Goal: Find specific page/section: Find specific page/section

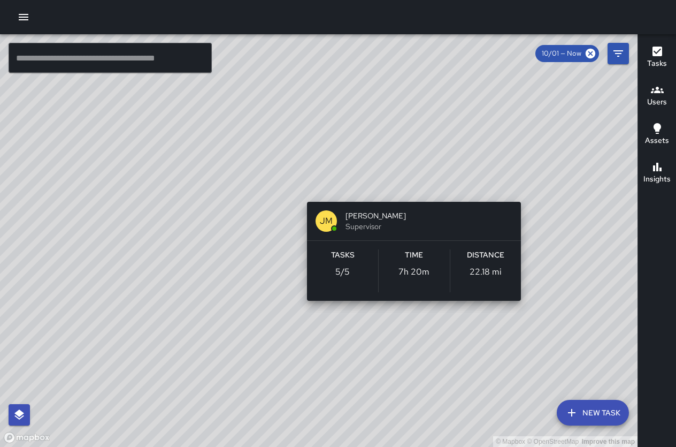
click at [409, 187] on div "© Mapbox © OpenStreetMap Improve this map [PERSON_NAME] [PERSON_NAME] Superviso…" at bounding box center [319, 240] width 638 height 412
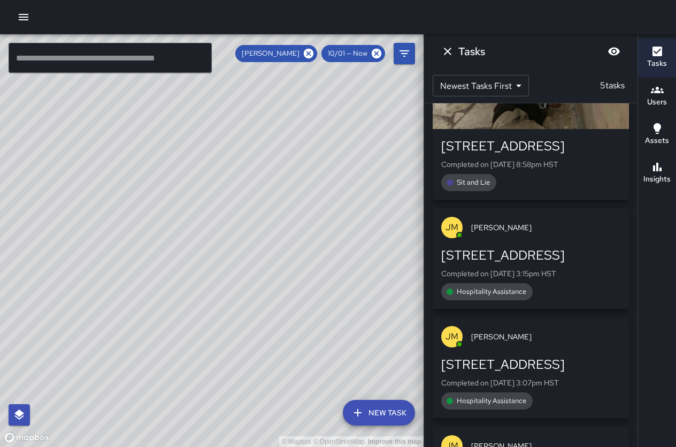
scroll to position [57, 0]
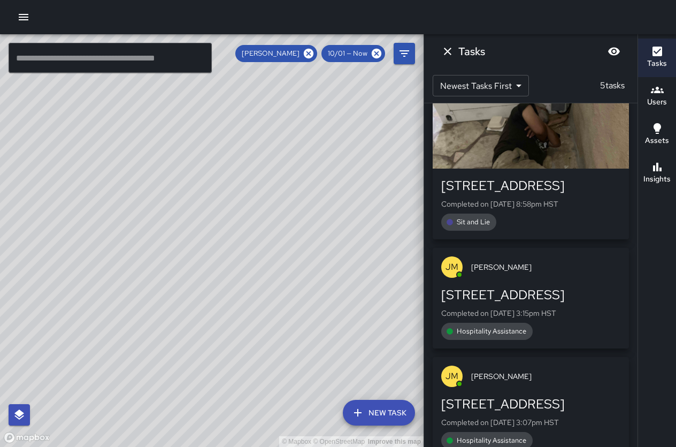
click at [235, 143] on div "© Mapbox © OpenStreetMap Improve this map" at bounding box center [212, 240] width 424 height 412
click at [304, 268] on div "© Mapbox © OpenStreetMap Improve this map" at bounding box center [212, 240] width 424 height 412
click at [445, 52] on icon "Dismiss" at bounding box center [447, 51] width 13 height 13
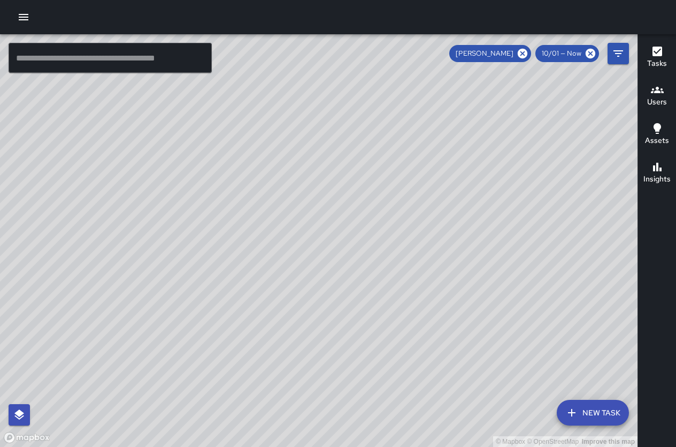
drag, startPoint x: 479, startPoint y: 269, endPoint x: 295, endPoint y: 172, distance: 208.0
click at [295, 172] on div "© Mapbox © OpenStreetMap Improve this map" at bounding box center [319, 240] width 638 height 412
drag, startPoint x: 357, startPoint y: 136, endPoint x: 368, endPoint y: 218, distance: 82.0
click at [368, 215] on div "© Mapbox © OpenStreetMap Improve this map" at bounding box center [319, 240] width 638 height 412
drag, startPoint x: 301, startPoint y: 176, endPoint x: 365, endPoint y: 251, distance: 98.6
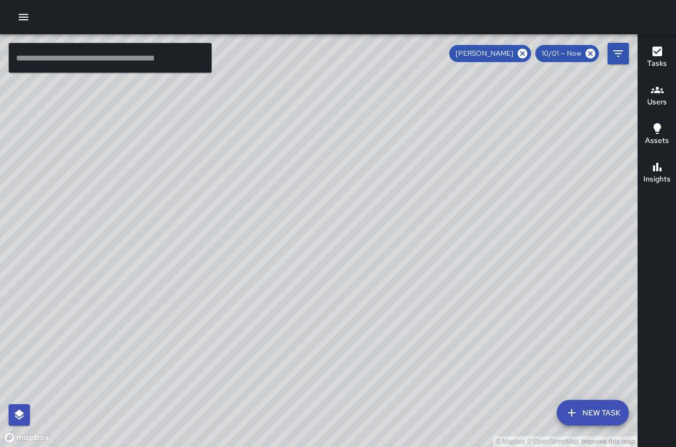
click at [365, 251] on div "© Mapbox © OpenStreetMap Improve this map" at bounding box center [319, 240] width 638 height 412
drag, startPoint x: 316, startPoint y: 186, endPoint x: 368, endPoint y: 257, distance: 88.2
click at [368, 257] on div "© Mapbox © OpenStreetMap Improve this map" at bounding box center [319, 240] width 638 height 412
drag, startPoint x: 288, startPoint y: 193, endPoint x: 344, endPoint y: 281, distance: 104.8
click at [344, 281] on div "© Mapbox © OpenStreetMap Improve this map" at bounding box center [319, 240] width 638 height 412
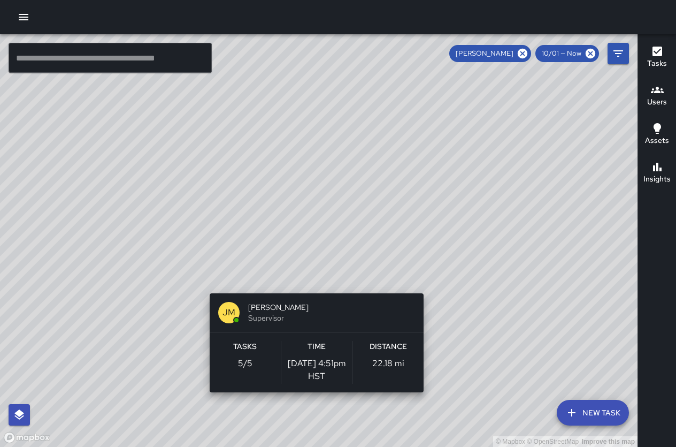
drag, startPoint x: 253, startPoint y: 228, endPoint x: 313, endPoint y: 287, distance: 83.6
click at [313, 287] on div "© Mapbox © OpenStreetMap Improve this map [PERSON_NAME] [PERSON_NAME] Superviso…" at bounding box center [319, 240] width 638 height 412
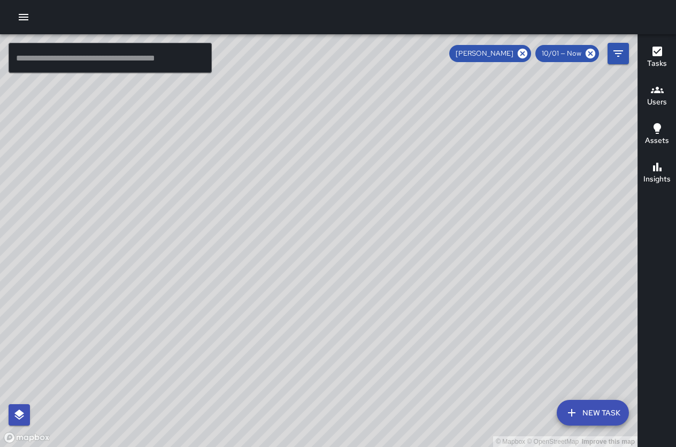
drag, startPoint x: 317, startPoint y: 323, endPoint x: 282, endPoint y: 221, distance: 107.3
click at [282, 220] on div "© Mapbox © OpenStreetMap Improve this map" at bounding box center [319, 240] width 638 height 412
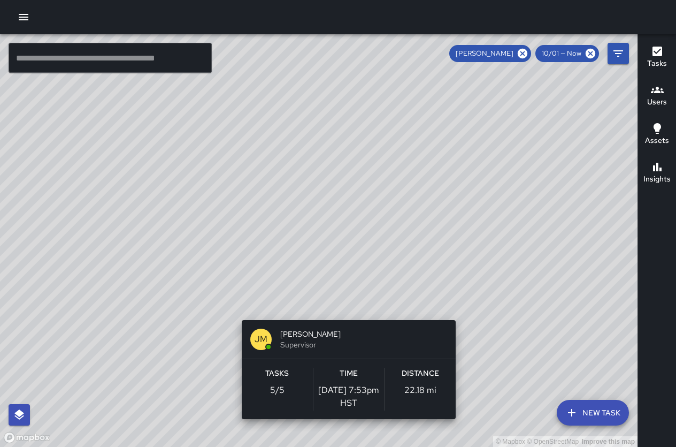
drag, startPoint x: 372, startPoint y: 335, endPoint x: 343, endPoint y: 313, distance: 36.3
click at [343, 314] on div "© Mapbox © OpenStreetMap Improve this map [PERSON_NAME] [PERSON_NAME] Superviso…" at bounding box center [319, 240] width 638 height 412
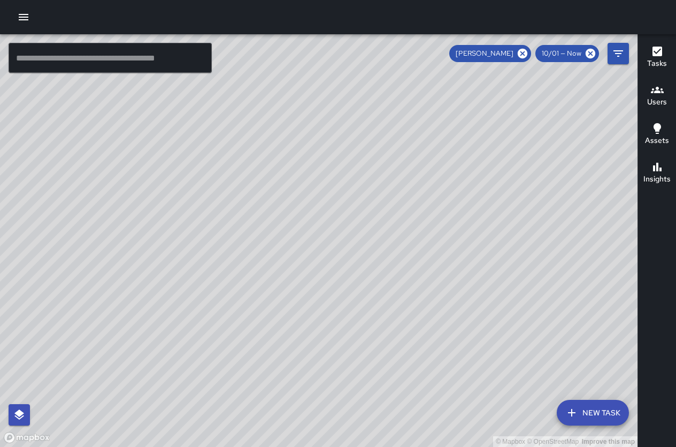
drag, startPoint x: 253, startPoint y: 228, endPoint x: 272, endPoint y: 290, distance: 65.0
click at [272, 290] on div "© Mapbox © OpenStreetMap Improve this map" at bounding box center [319, 240] width 638 height 412
drag, startPoint x: 264, startPoint y: 256, endPoint x: 256, endPoint y: 318, distance: 62.6
click at [256, 318] on div "© Mapbox © OpenStreetMap Improve this map" at bounding box center [319, 240] width 638 height 412
drag, startPoint x: 267, startPoint y: 192, endPoint x: 263, endPoint y: 158, distance: 33.4
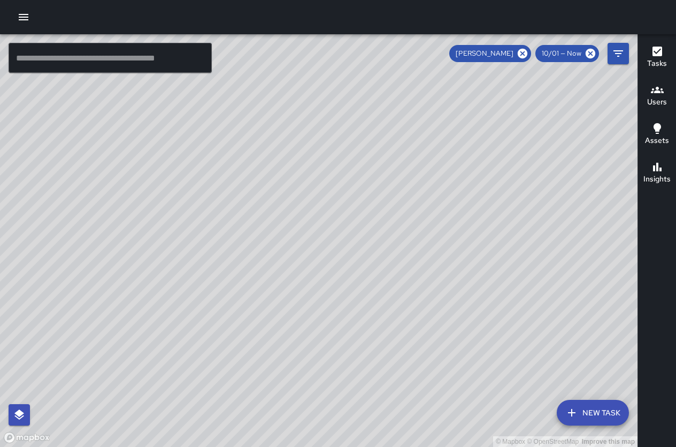
click at [263, 158] on div "© Mapbox © OpenStreetMap Improve this map" at bounding box center [319, 240] width 638 height 412
drag, startPoint x: 447, startPoint y: 225, endPoint x: 197, endPoint y: 129, distance: 268.1
click at [197, 129] on div "© Mapbox © OpenStreetMap Improve this map [PERSON_NAME] [PERSON_NAME] Superviso…" at bounding box center [319, 240] width 638 height 412
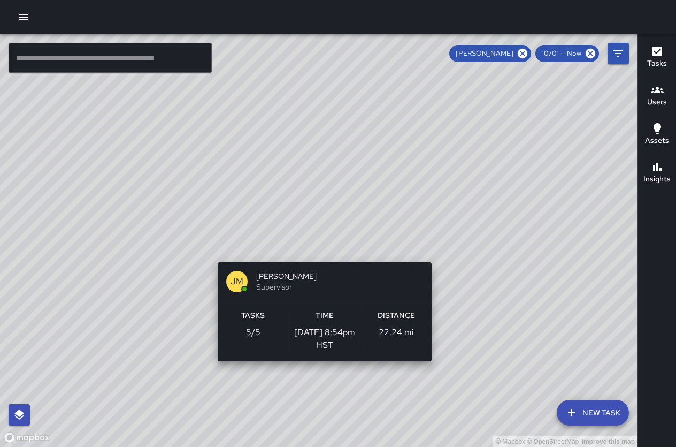
drag, startPoint x: 369, startPoint y: 376, endPoint x: 320, endPoint y: 234, distance: 149.7
click at [320, 234] on div "© Mapbox © OpenStreetMap Improve this map [PERSON_NAME] [PERSON_NAME] Superviso…" at bounding box center [319, 240] width 638 height 412
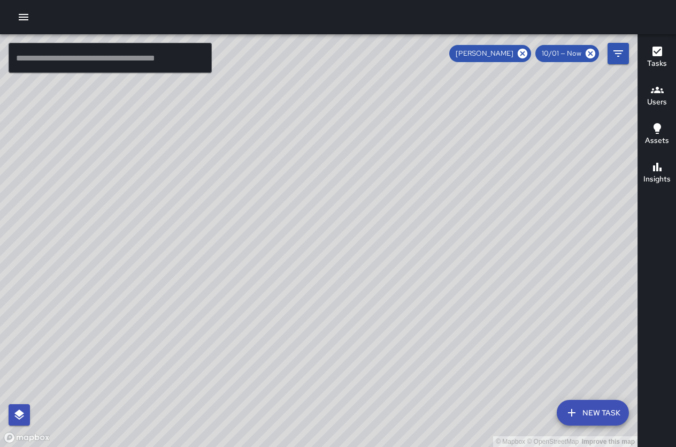
drag, startPoint x: 251, startPoint y: 165, endPoint x: 376, endPoint y: 386, distance: 253.7
click at [376, 386] on div "© Mapbox © OpenStreetMap Improve this map" at bounding box center [319, 240] width 638 height 412
drag, startPoint x: 386, startPoint y: 312, endPoint x: 280, endPoint y: 147, distance: 195.9
click at [280, 147] on div "© Mapbox © OpenStreetMap Improve this map" at bounding box center [319, 240] width 638 height 412
drag, startPoint x: 384, startPoint y: 302, endPoint x: 287, endPoint y: 167, distance: 165.7
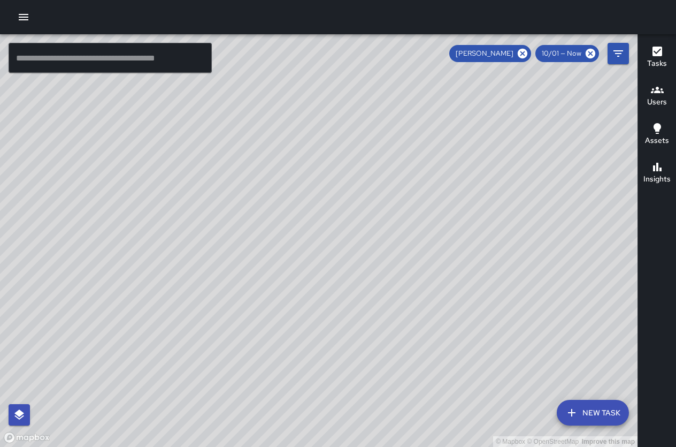
click at [288, 167] on div "© Mapbox © OpenStreetMap Improve this map" at bounding box center [319, 240] width 638 height 412
drag, startPoint x: 347, startPoint y: 291, endPoint x: 370, endPoint y: 376, distance: 87.6
click at [370, 376] on div "© Mapbox © OpenStreetMap Improve this map" at bounding box center [319, 240] width 638 height 412
drag, startPoint x: 217, startPoint y: 325, endPoint x: 236, endPoint y: 248, distance: 79.3
click at [236, 248] on div "© Mapbox © OpenStreetMap Improve this map" at bounding box center [319, 240] width 638 height 412
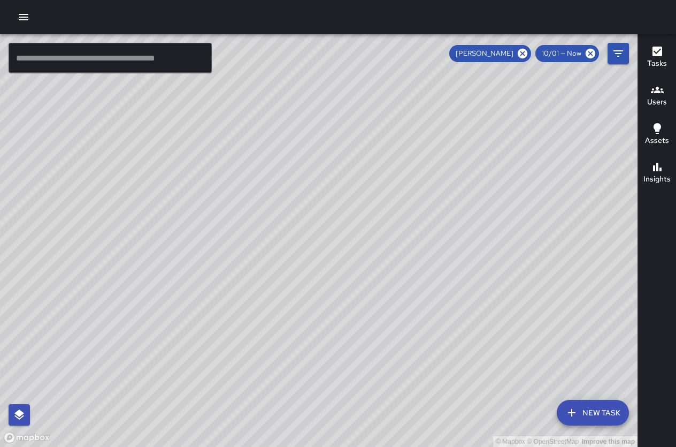
drag, startPoint x: 114, startPoint y: 119, endPoint x: 172, endPoint y: 203, distance: 102.7
click at [171, 203] on div "© Mapbox © OpenStreetMap Improve this map" at bounding box center [319, 240] width 638 height 412
drag, startPoint x: 139, startPoint y: 218, endPoint x: 180, endPoint y: 263, distance: 61.4
click at [180, 263] on div "© Mapbox © OpenStreetMap Improve this map" at bounding box center [319, 240] width 638 height 412
drag, startPoint x: 87, startPoint y: 159, endPoint x: 188, endPoint y: 255, distance: 139.7
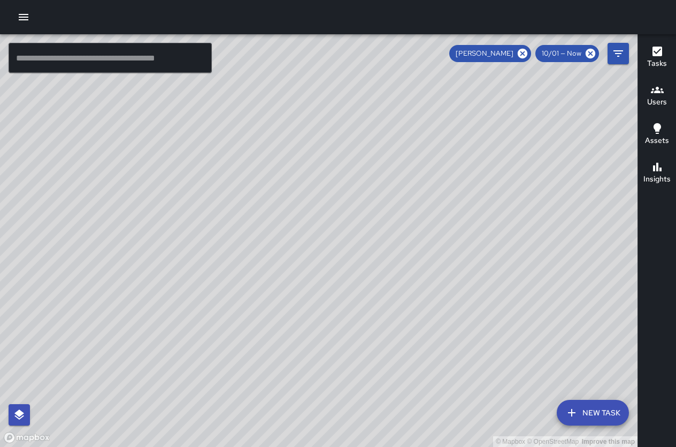
click at [190, 258] on div "© Mapbox © OpenStreetMap Improve this map" at bounding box center [319, 240] width 638 height 412
drag, startPoint x: 156, startPoint y: 177, endPoint x: 212, endPoint y: 289, distance: 126.1
click at [213, 289] on div "© Mapbox © OpenStreetMap Improve this map" at bounding box center [319, 240] width 638 height 412
drag, startPoint x: 167, startPoint y: 167, endPoint x: 168, endPoint y: 185, distance: 17.7
click at [168, 185] on div "© Mapbox © OpenStreetMap Improve this map" at bounding box center [319, 240] width 638 height 412
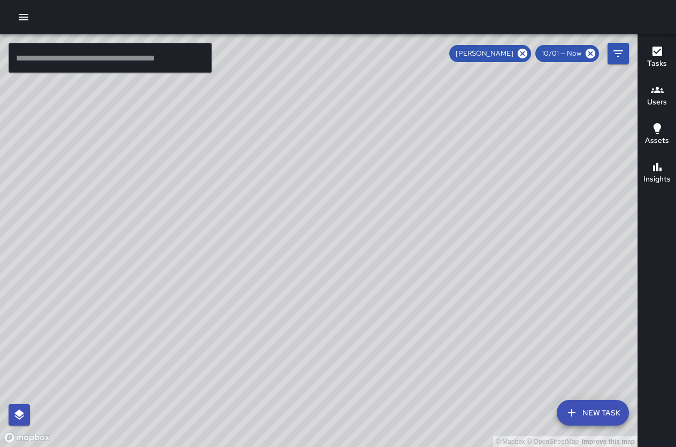
click at [94, 243] on div "© Mapbox © OpenStreetMap Improve this map" at bounding box center [319, 240] width 638 height 412
drag, startPoint x: 136, startPoint y: 242, endPoint x: 184, endPoint y: 266, distance: 53.1
click at [182, 266] on div "© Mapbox © OpenStreetMap Improve this map" at bounding box center [319, 240] width 638 height 412
click at [522, 53] on icon at bounding box center [523, 54] width 10 height 10
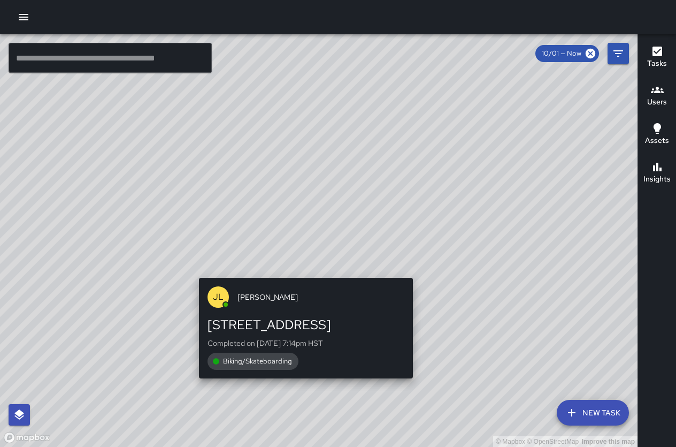
click at [249, 296] on span "[PERSON_NAME]" at bounding box center [321, 297] width 167 height 11
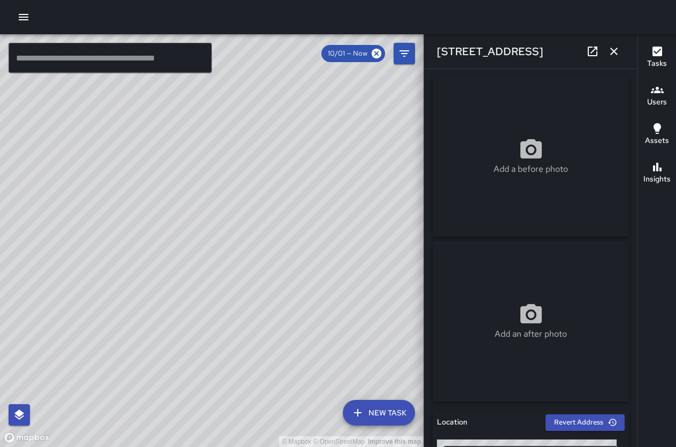
scroll to position [0, 0]
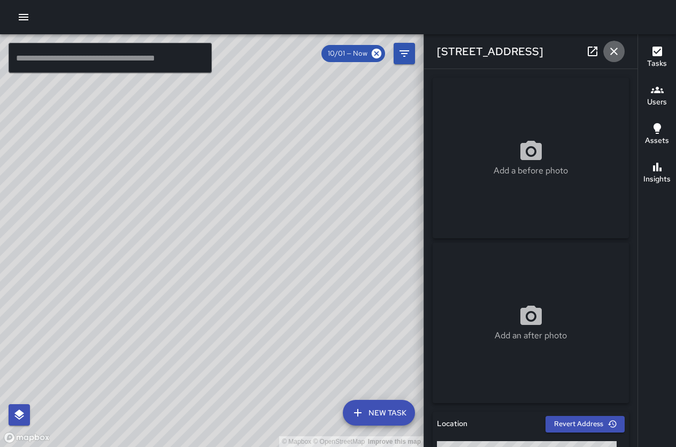
click at [611, 49] on icon "button" at bounding box center [613, 51] width 7 height 7
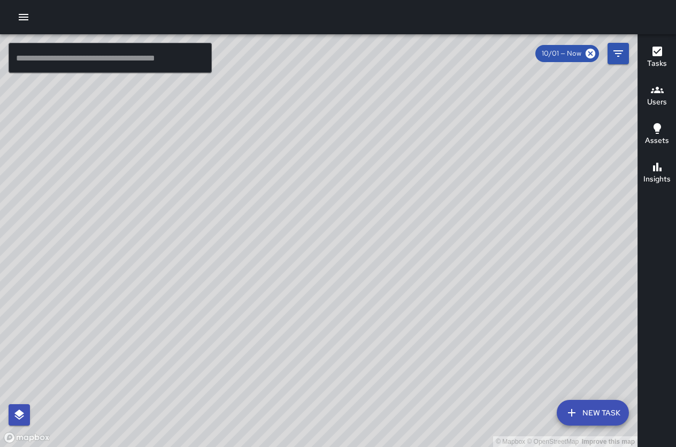
click at [486, 205] on div "© Mapbox © OpenStreetMap Improve this map [PERSON_NAME] [PERSON_NAME] Ambassado…" at bounding box center [319, 240] width 638 height 412
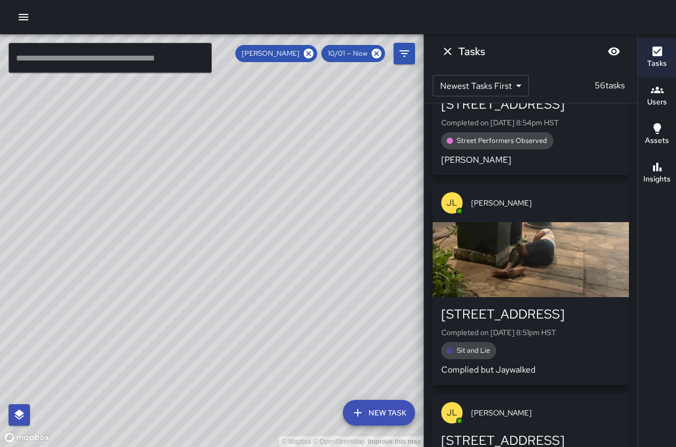
scroll to position [374, 0]
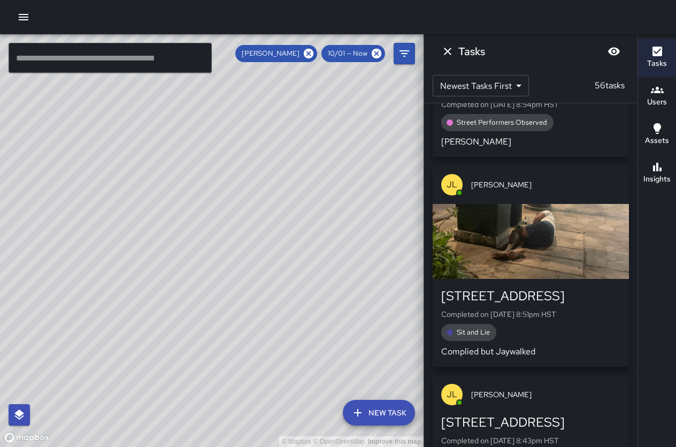
click at [506, 258] on div "button" at bounding box center [531, 241] width 196 height 75
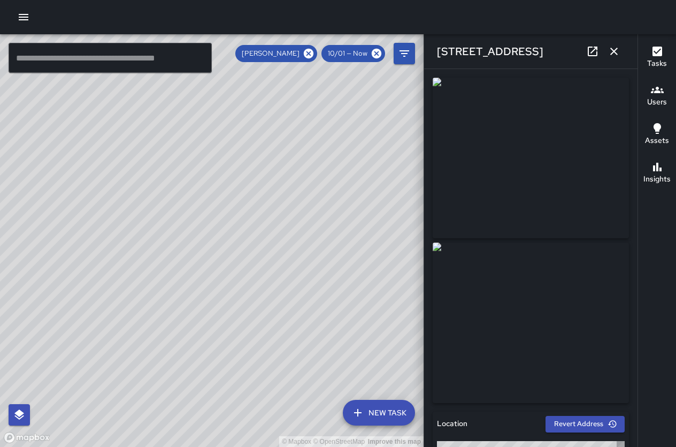
type input "**********"
click at [538, 164] on img at bounding box center [531, 158] width 196 height 160
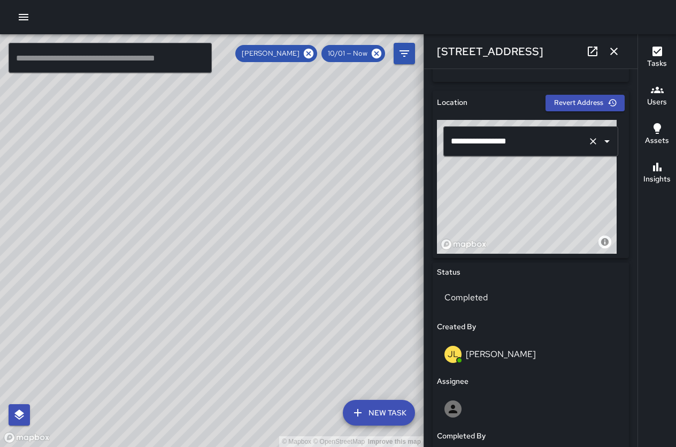
scroll to position [0, 0]
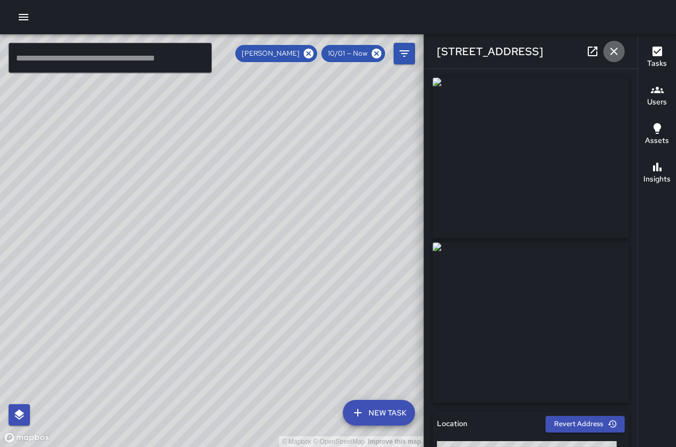
click at [616, 43] on button "button" at bounding box center [613, 51] width 21 height 21
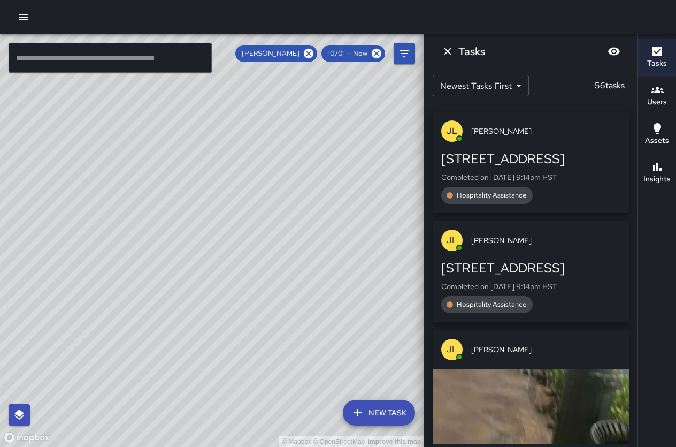
drag, startPoint x: 225, startPoint y: 171, endPoint x: 337, endPoint y: 306, distance: 174.8
click at [338, 309] on div "© Mapbox © OpenStreetMap Improve this map" at bounding box center [212, 240] width 424 height 412
click at [453, 50] on icon "Dismiss" at bounding box center [447, 51] width 13 height 13
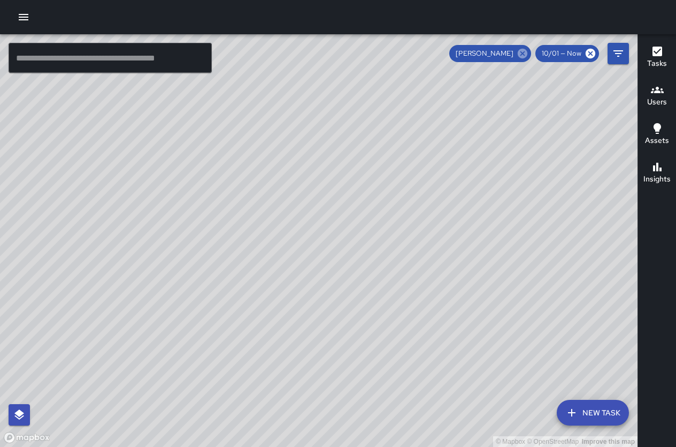
click at [525, 50] on icon at bounding box center [523, 54] width 10 height 10
drag, startPoint x: 250, startPoint y: 91, endPoint x: 579, endPoint y: 433, distance: 475.2
click at [585, 442] on div "© Mapbox © OpenStreetMap Improve this map" at bounding box center [319, 240] width 638 height 412
drag, startPoint x: 241, startPoint y: 185, endPoint x: 240, endPoint y: 289, distance: 104.9
click at [240, 289] on div "© Mapbox © OpenStreetMap Improve this map" at bounding box center [319, 240] width 638 height 412
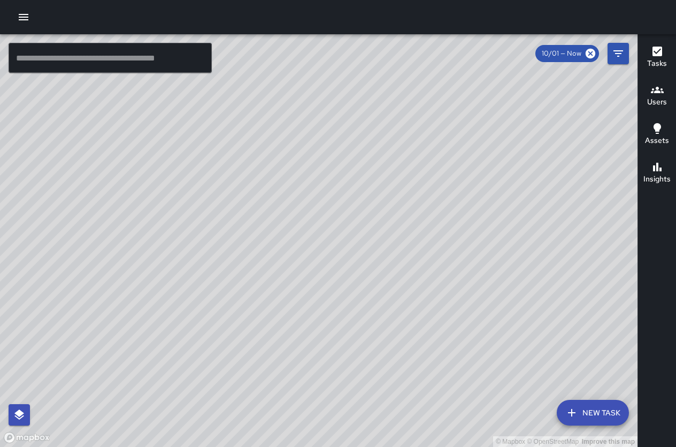
click at [223, 211] on div "© Mapbox © OpenStreetMap Improve this map" at bounding box center [319, 240] width 638 height 412
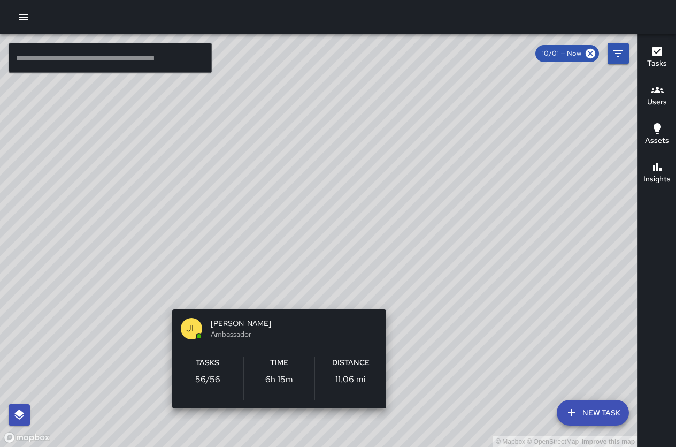
click at [285, 296] on div "© Mapbox © OpenStreetMap Improve this map [PERSON_NAME] [PERSON_NAME] Ambassado…" at bounding box center [319, 240] width 638 height 412
